Goal: Transaction & Acquisition: Purchase product/service

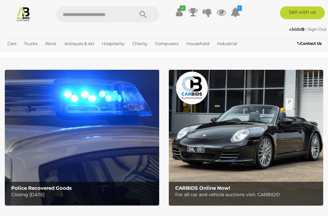
click at [0, 0] on link "View All Antiques & Art Auctions" at bounding box center [0, 0] width 0 height 0
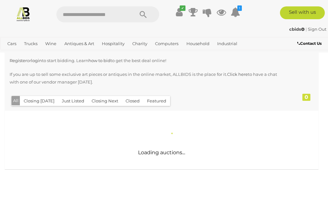
scroll to position [122, 0]
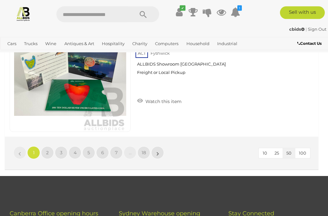
scroll to position [6250, 0]
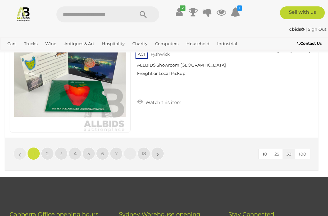
click at [144, 151] on span "18" at bounding box center [144, 154] width 4 height 6
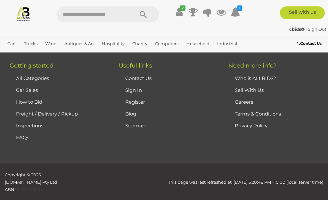
scroll to position [145, 0]
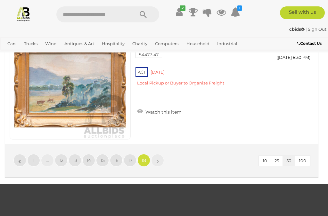
click at [131, 158] on span "17" at bounding box center [130, 161] width 4 height 6
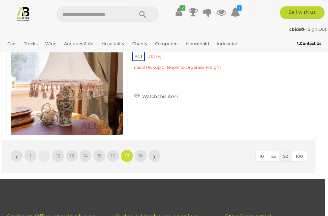
scroll to position [6247, 3]
click at [110, 150] on link "16" at bounding box center [113, 156] width 13 height 13
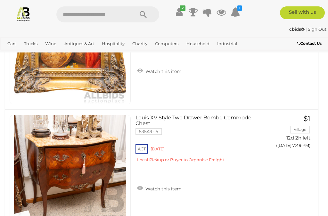
click at [101, 15] on input "text" at bounding box center [91, 14] width 71 height 16
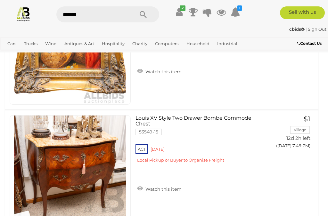
type input "*******"
click at [143, 13] on icon "Search" at bounding box center [143, 15] width 7 height 10
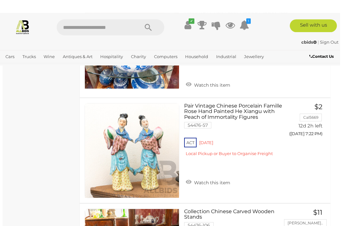
scroll to position [1403, 2]
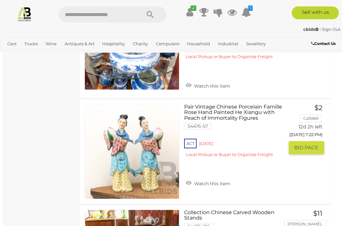
click at [304, 141] on button "GO TO BID PAGE" at bounding box center [306, 147] width 35 height 13
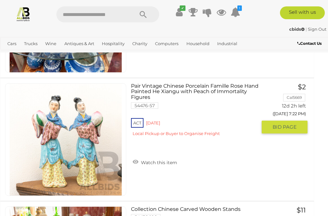
scroll to position [0, 0]
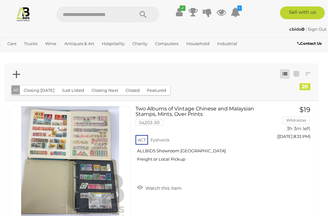
click at [74, 91] on button "Just Listed" at bounding box center [73, 91] width 30 height 10
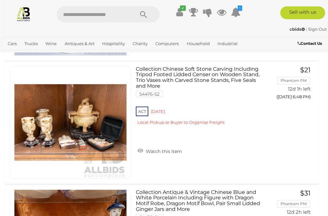
scroll to position [780, 0]
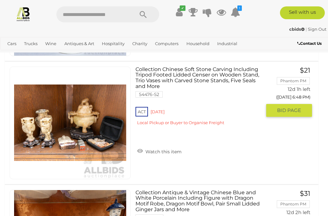
click at [79, 123] on img at bounding box center [70, 123] width 112 height 112
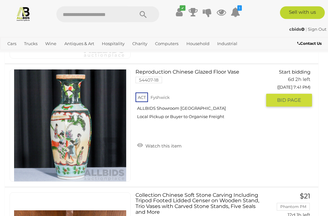
scroll to position [654, 0]
click at [291, 97] on span "BID PAGE" at bounding box center [289, 100] width 24 height 6
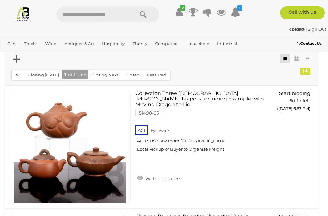
scroll to position [0, 0]
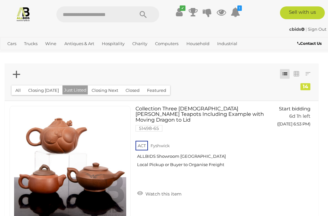
click at [0, 0] on span "Auctions" at bounding box center [0, 0] width 0 height 0
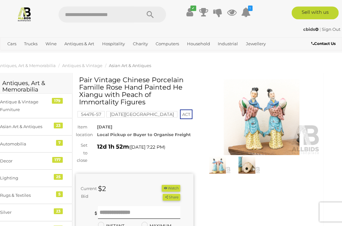
scroll to position [0, 9]
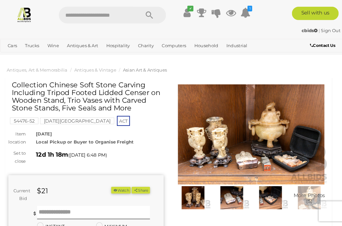
scroll to position [1, 0]
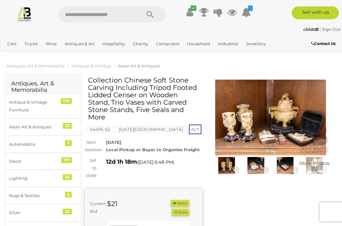
click at [263, 126] on img at bounding box center [271, 117] width 118 height 76
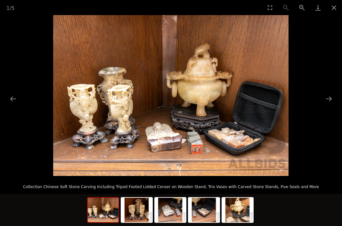
click at [328, 99] on button "Next slide" at bounding box center [328, 98] width 13 height 12
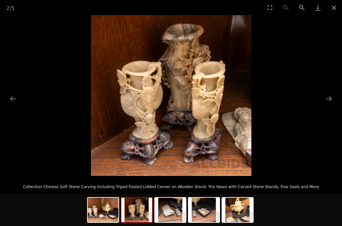
click at [328, 102] on button "Next slide" at bounding box center [328, 98] width 13 height 12
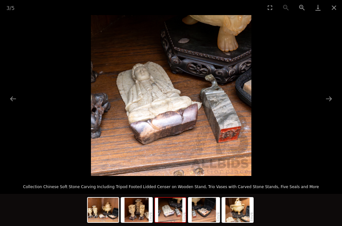
click at [327, 102] on button "Next slide" at bounding box center [328, 98] width 13 height 12
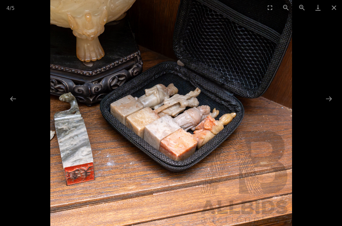
click at [328, 99] on button "Next slide" at bounding box center [328, 98] width 13 height 12
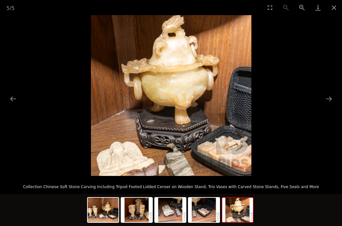
click at [328, 101] on button "Next slide" at bounding box center [328, 98] width 13 height 12
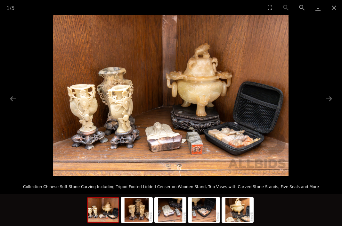
click at [325, 103] on button "Next slide" at bounding box center [328, 98] width 13 height 12
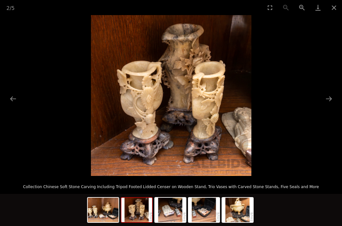
click at [328, 5] on button "Close gallery" at bounding box center [334, 7] width 16 height 15
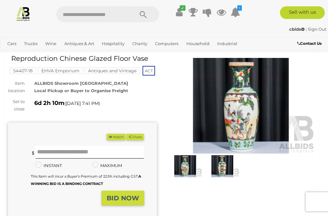
scroll to position [27, 0]
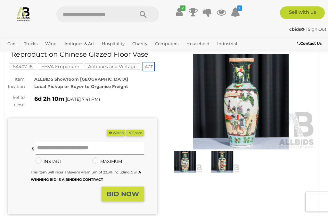
click at [247, 117] on img at bounding box center [241, 102] width 149 height 96
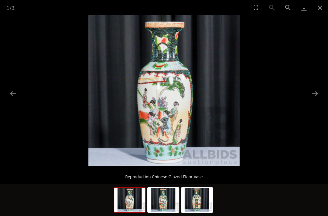
click at [317, 100] on button "Next slide" at bounding box center [314, 93] width 13 height 12
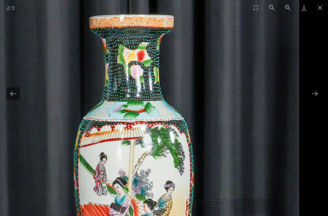
click at [316, 100] on button "Next slide" at bounding box center [314, 93] width 13 height 12
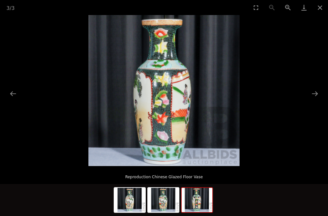
click at [318, 10] on button "Close gallery" at bounding box center [320, 7] width 16 height 15
